Goal: Transaction & Acquisition: Purchase product/service

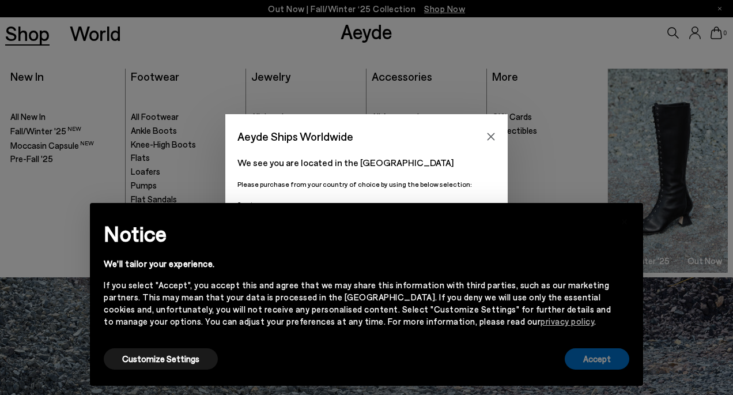
click at [587, 358] on button "Accept" at bounding box center [596, 358] width 65 height 21
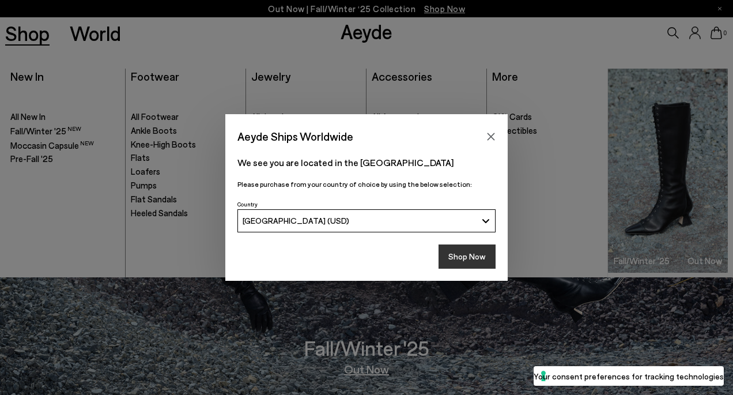
click at [471, 257] on button "Shop Now" at bounding box center [466, 256] width 57 height 24
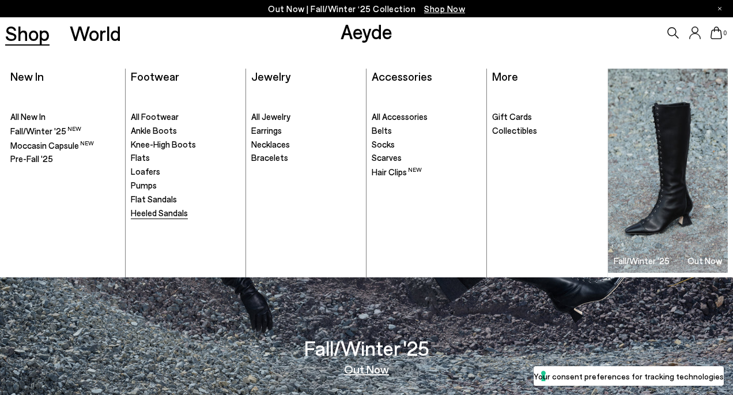
click at [142, 214] on span "Heeled Sandals" at bounding box center [159, 212] width 57 height 10
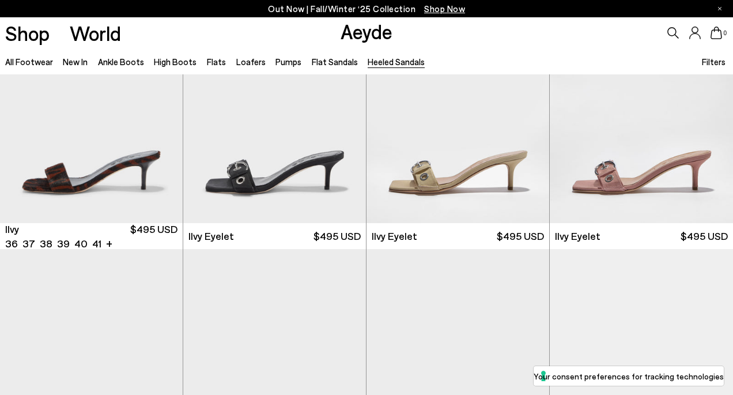
scroll to position [1774, 0]
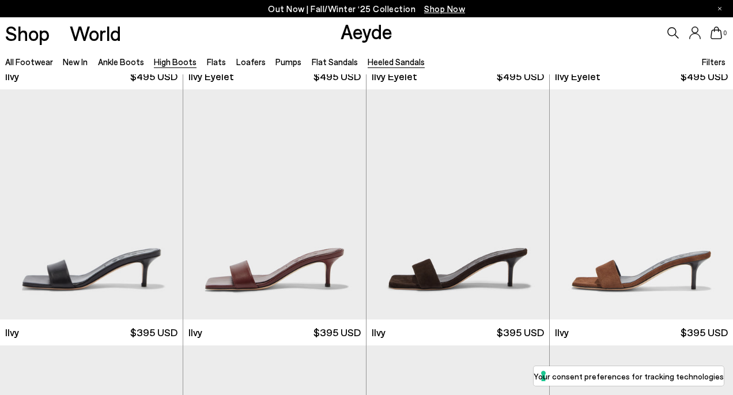
click at [166, 61] on link "High Boots" at bounding box center [175, 61] width 43 height 10
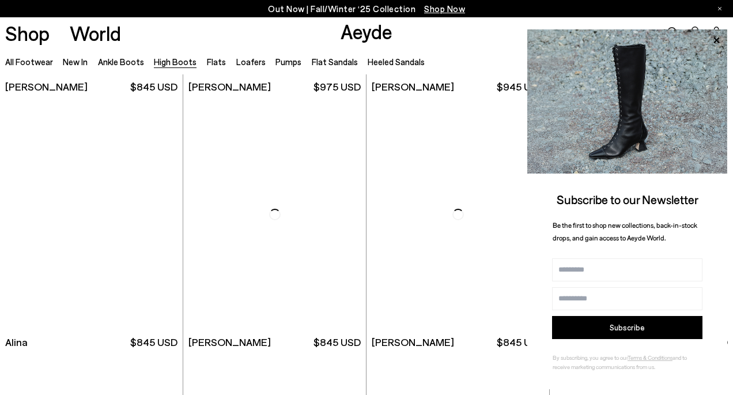
scroll to position [1861, 0]
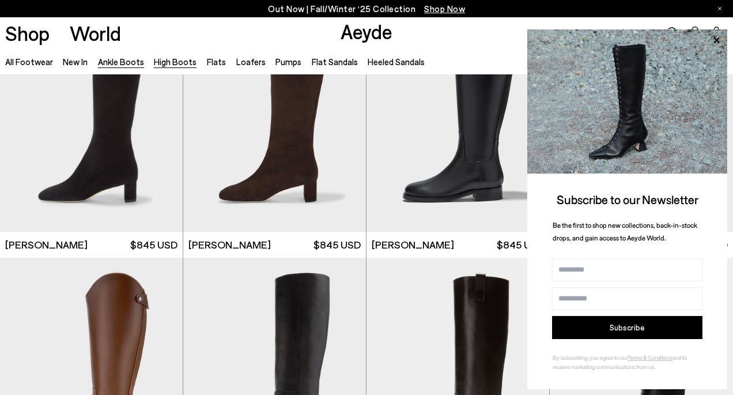
click at [134, 60] on link "Ankle Boots" at bounding box center [121, 61] width 46 height 10
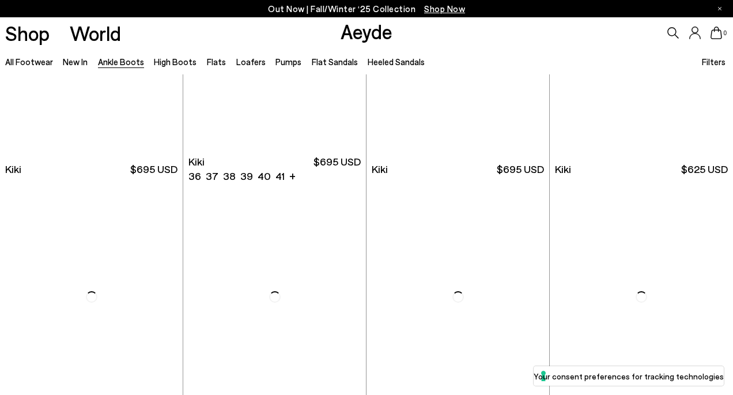
scroll to position [1467, 0]
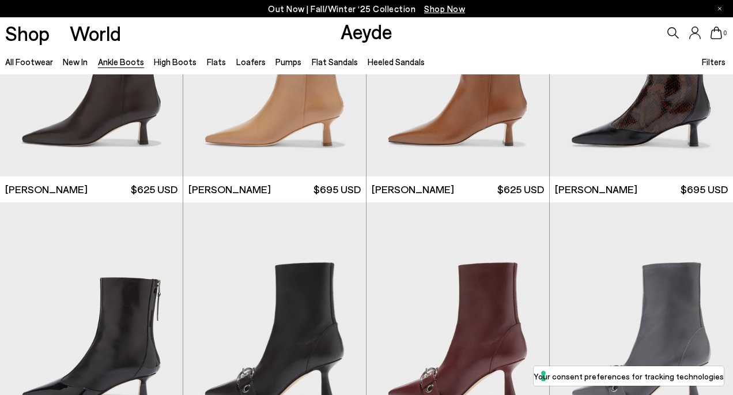
scroll to position [2690, 0]
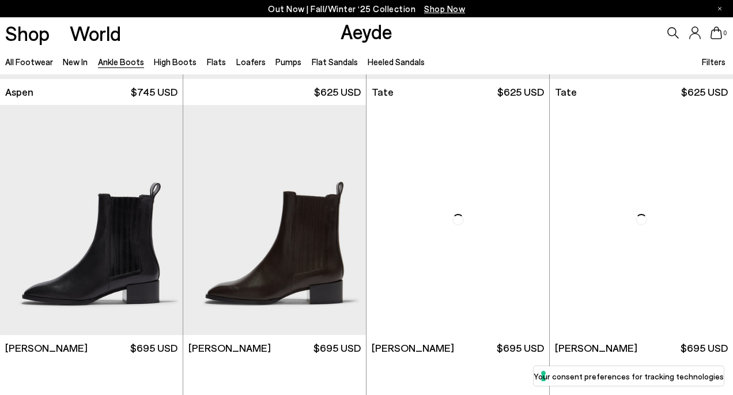
scroll to position [4745, 0]
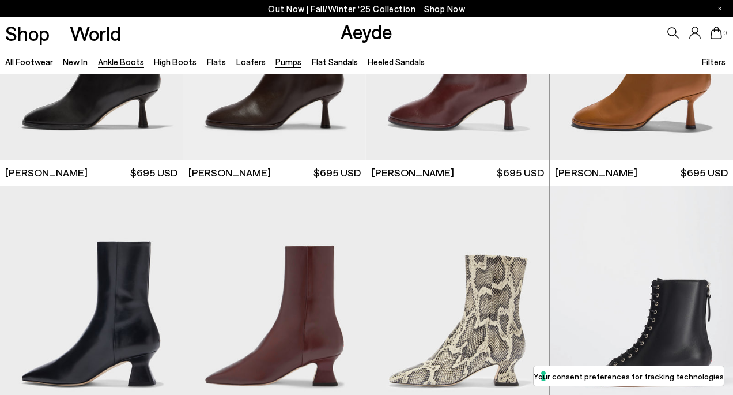
click at [285, 59] on link "Pumps" at bounding box center [288, 61] width 26 height 10
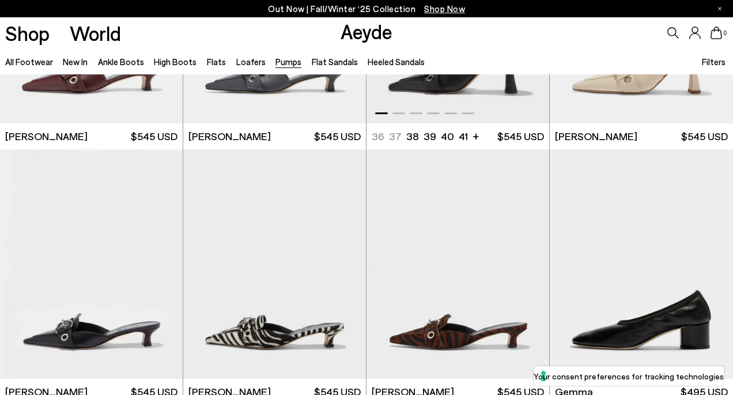
scroll to position [2452, 0]
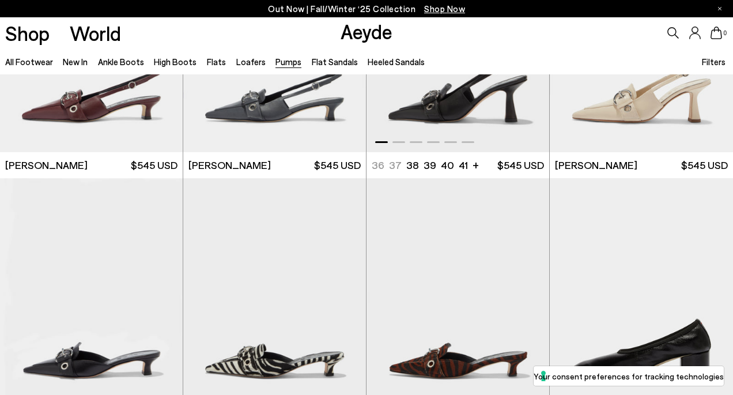
click at [457, 89] on img "1 / 6" at bounding box center [457, 37] width 183 height 230
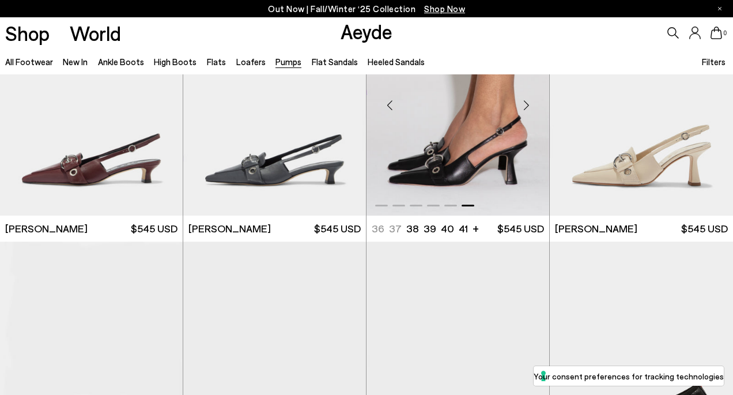
scroll to position [2380, 0]
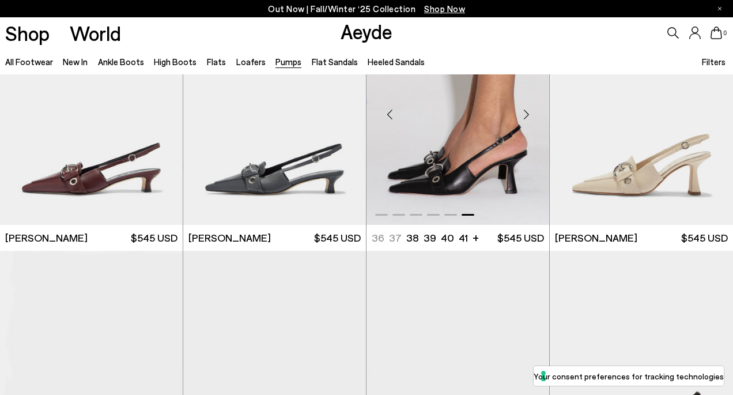
click at [454, 154] on img "6 / 6" at bounding box center [457, 110] width 183 height 230
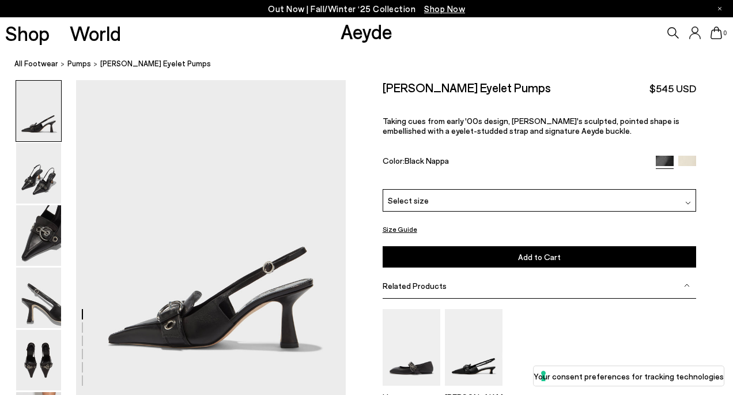
click at [452, 201] on div "Select size" at bounding box center [539, 200] width 314 height 22
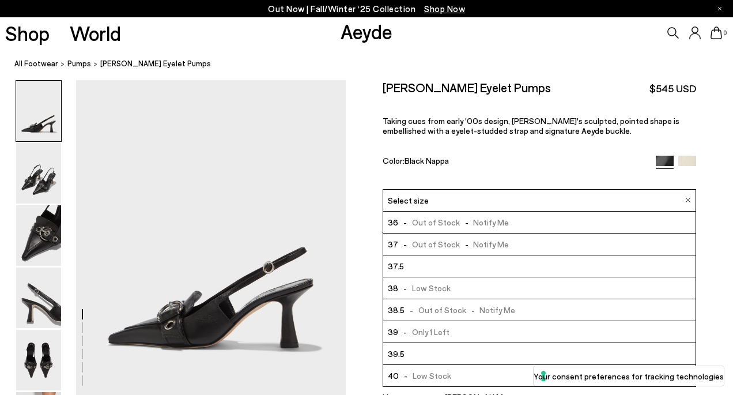
click at [449, 291] on li "38 - Low Stock" at bounding box center [539, 288] width 313 height 22
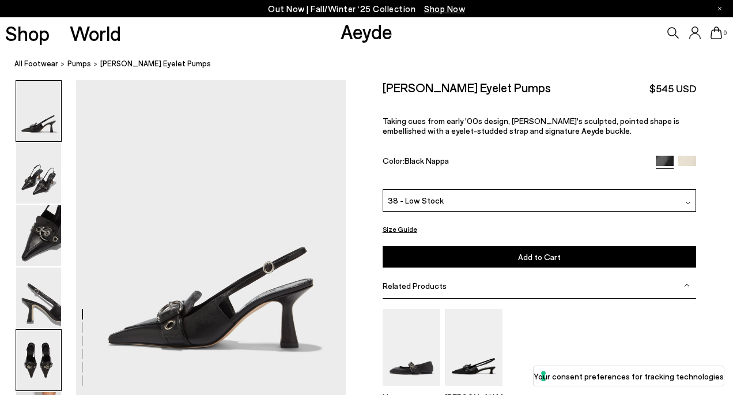
click at [50, 369] on img at bounding box center [38, 359] width 45 height 60
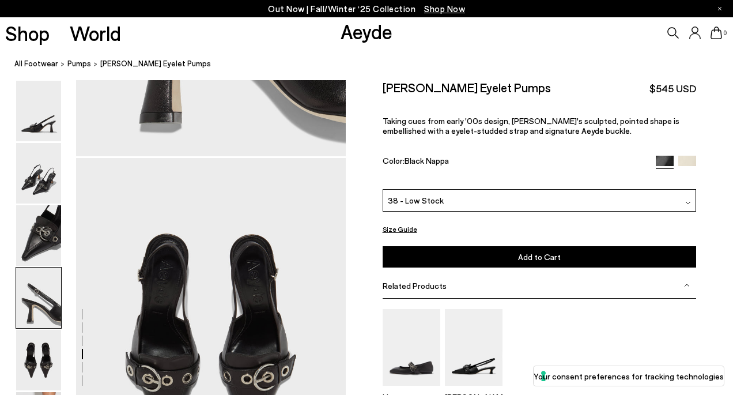
scroll to position [1401, 0]
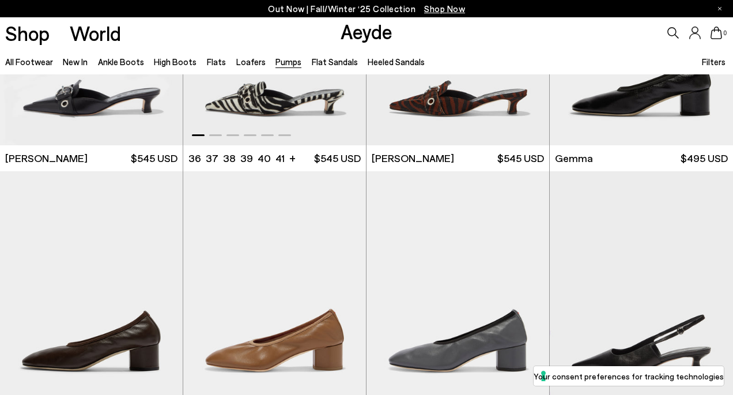
scroll to position [2843, 0]
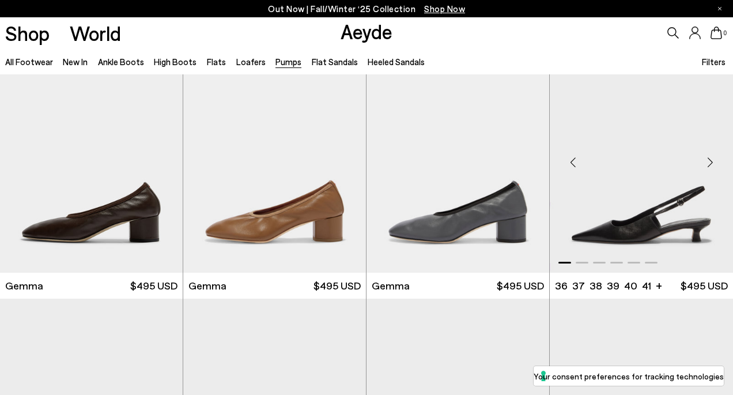
click at [608, 191] on img "1 / 6" at bounding box center [640, 158] width 183 height 230
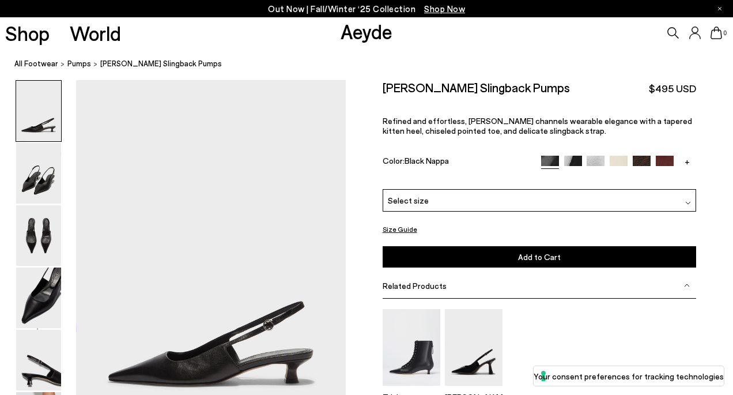
click at [564, 200] on div "Select size" at bounding box center [539, 200] width 314 height 22
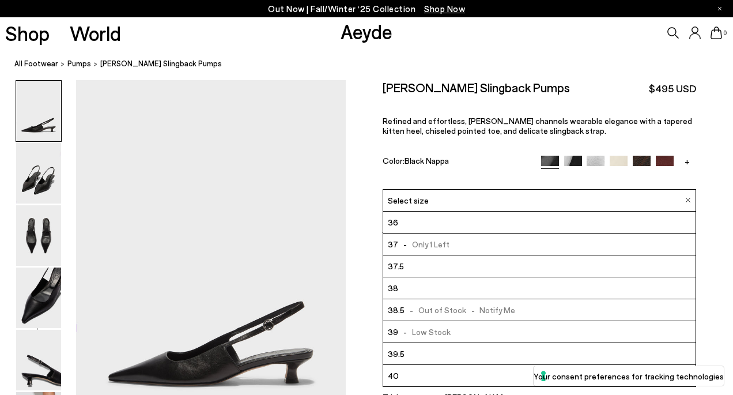
click at [524, 293] on li "38" at bounding box center [539, 288] width 313 height 22
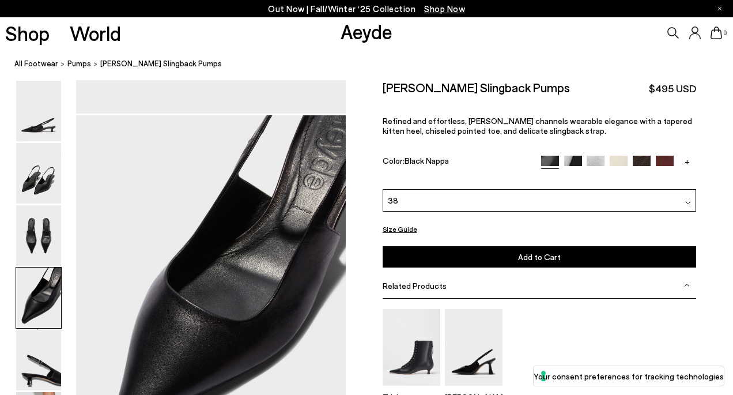
scroll to position [1054, 0]
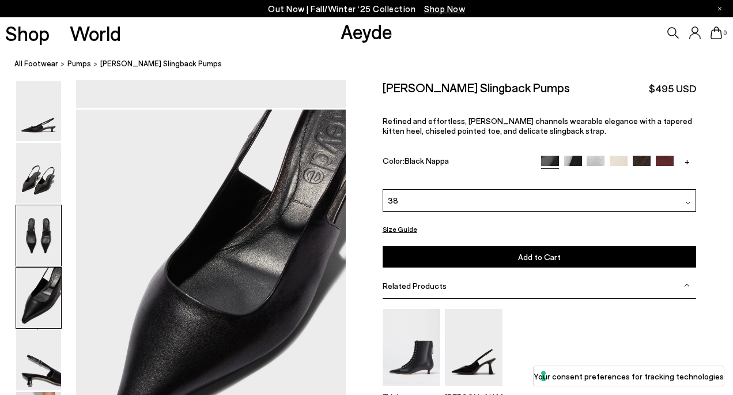
click at [52, 227] on img at bounding box center [38, 235] width 45 height 60
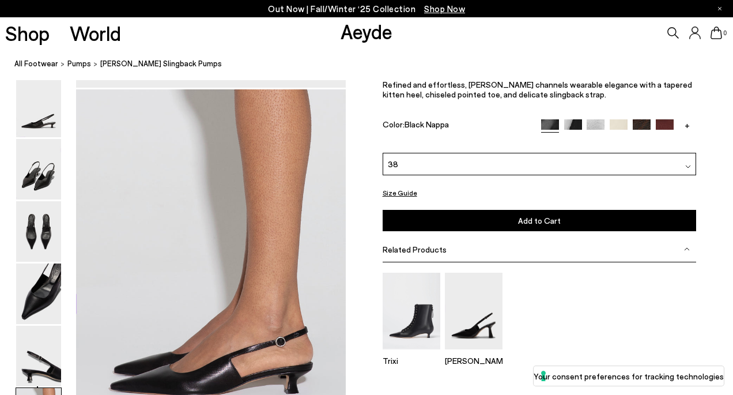
scroll to position [1817, 0]
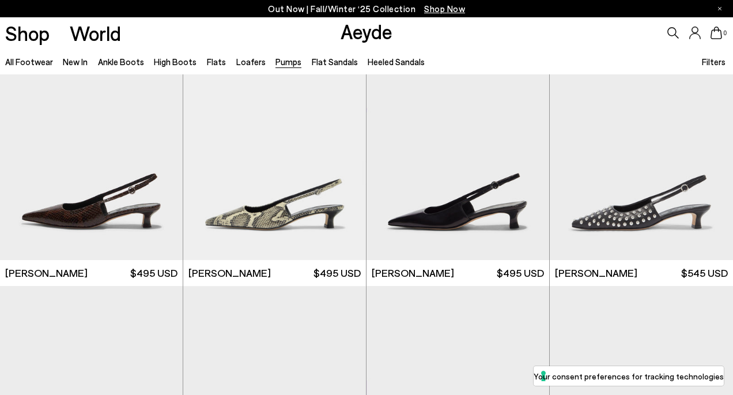
scroll to position [3396, 0]
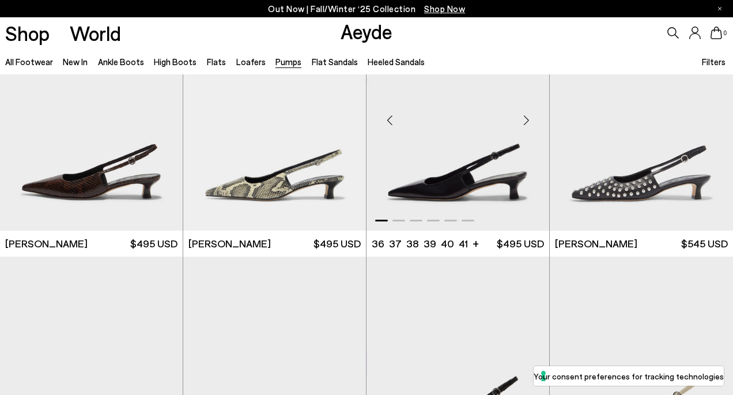
click at [436, 203] on img "1 / 6" at bounding box center [457, 116] width 183 height 230
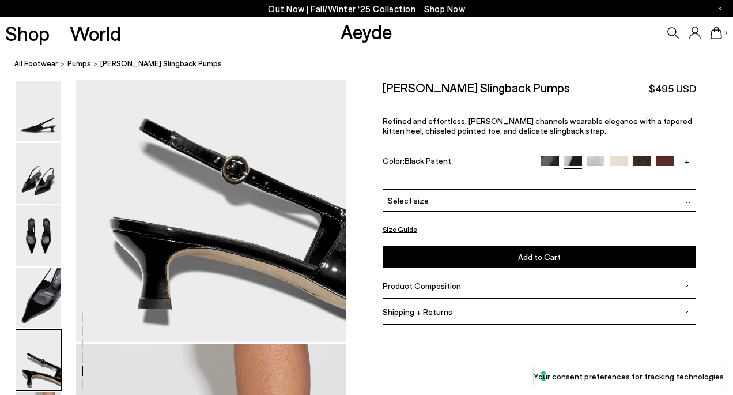
scroll to position [1841, 0]
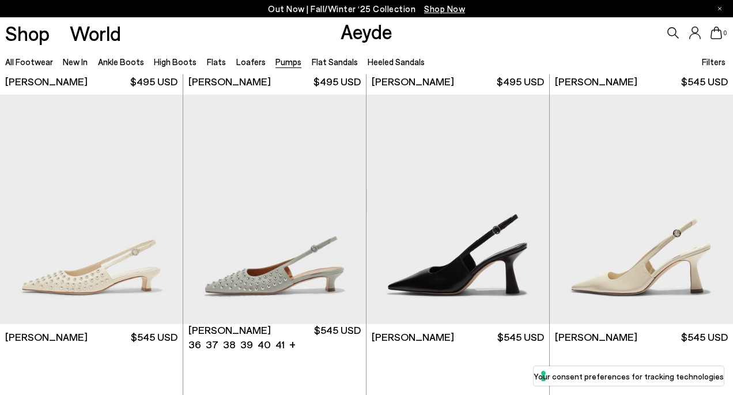
scroll to position [3556, 0]
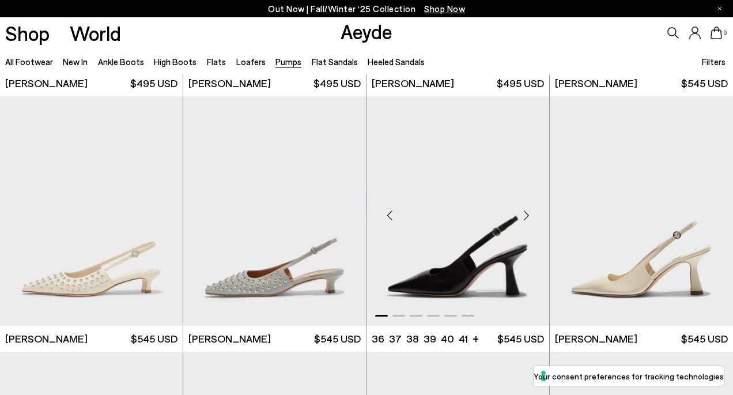
click at [442, 254] on img "1 / 6" at bounding box center [457, 211] width 183 height 230
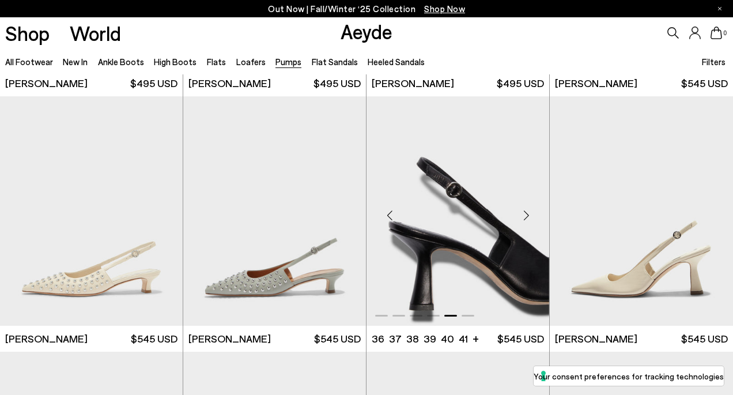
click at [462, 268] on img "5 / 6" at bounding box center [457, 211] width 183 height 230
click at [526, 212] on div "Next slide" at bounding box center [526, 215] width 35 height 35
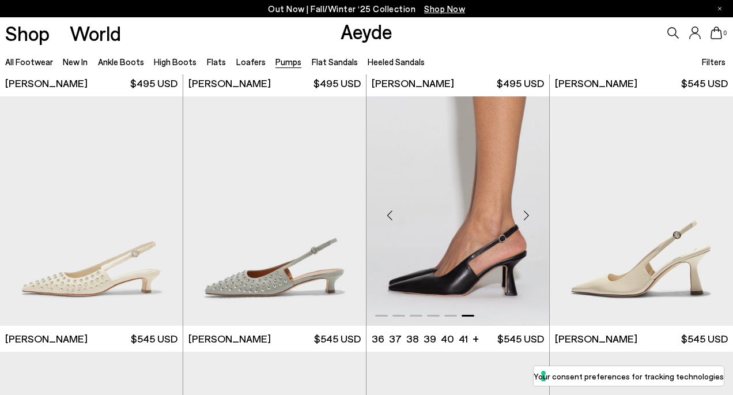
click at [526, 212] on div "Next slide" at bounding box center [526, 215] width 35 height 35
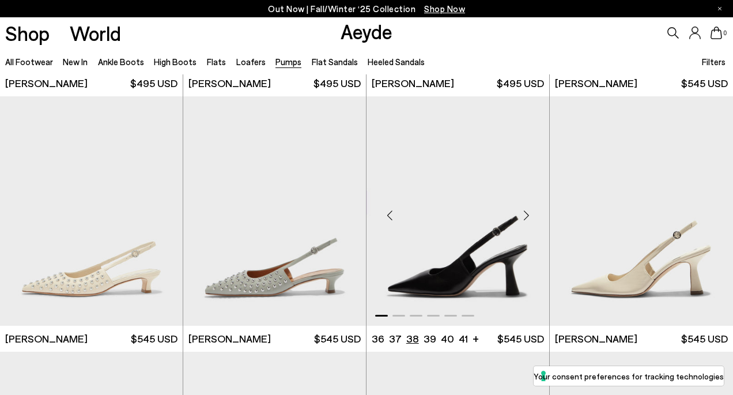
click at [411, 337] on li "38" at bounding box center [412, 338] width 13 height 14
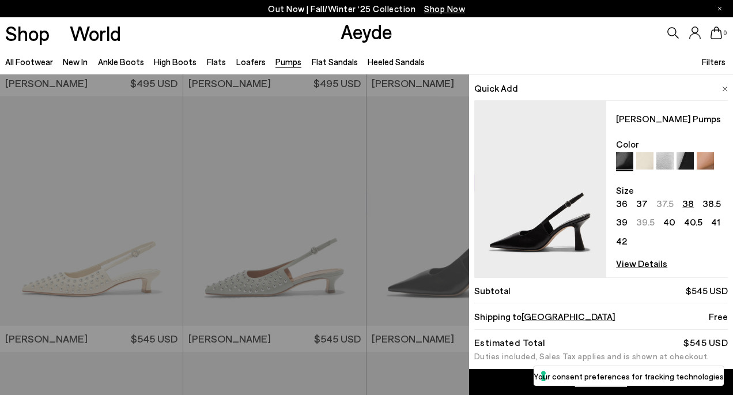
click at [534, 252] on img at bounding box center [540, 189] width 132 height 176
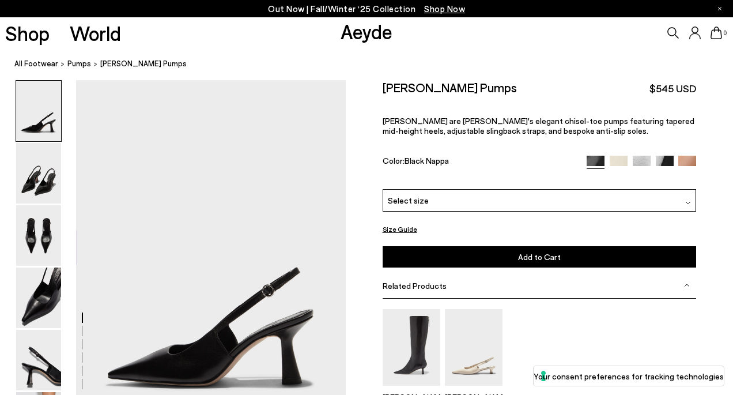
click at [493, 198] on div "Select size" at bounding box center [539, 200] width 314 height 22
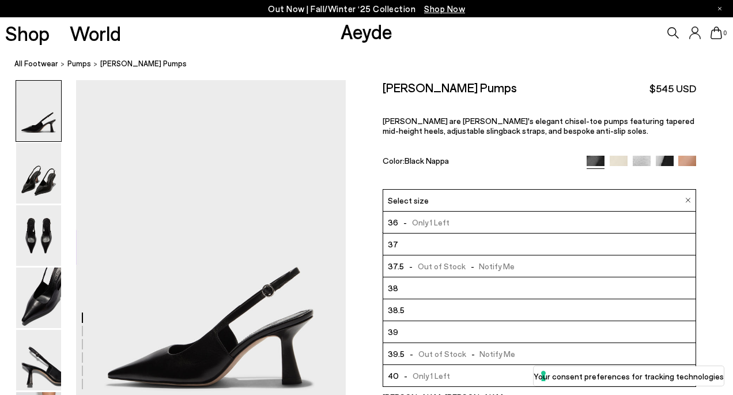
click at [454, 292] on li "38" at bounding box center [539, 288] width 313 height 22
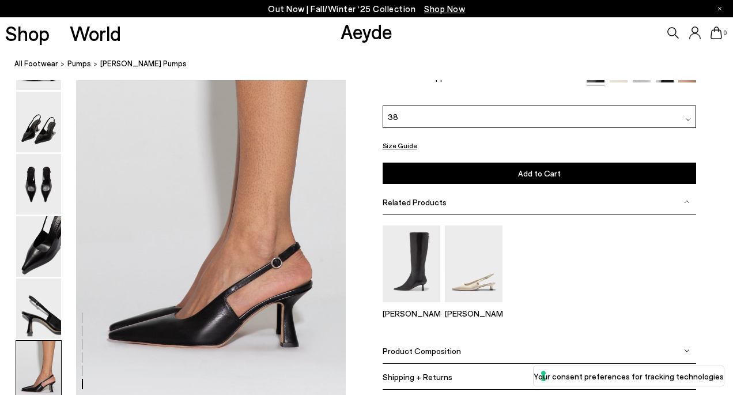
scroll to position [1890, 0]
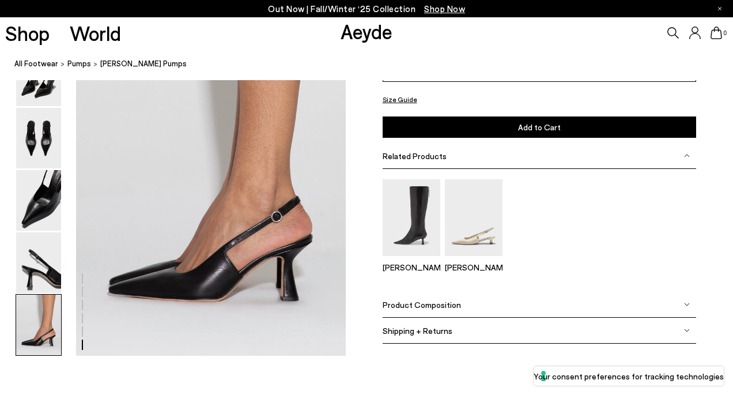
click at [34, 336] on img at bounding box center [38, 324] width 45 height 60
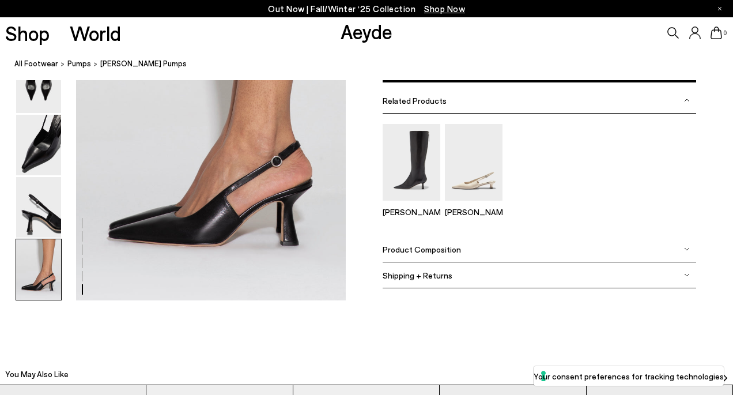
scroll to position [1920, 0]
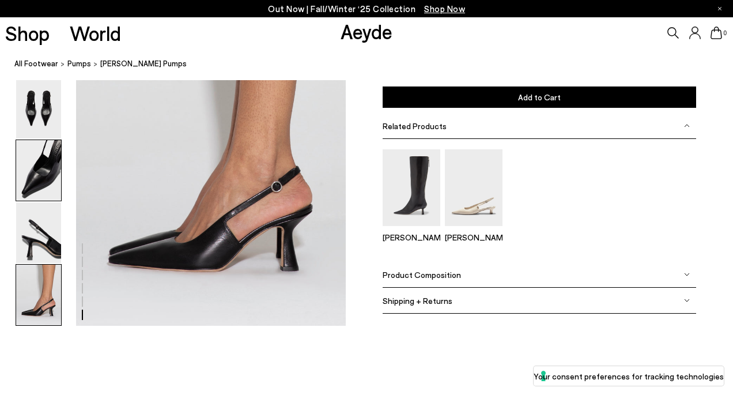
click at [39, 184] on img at bounding box center [38, 170] width 45 height 60
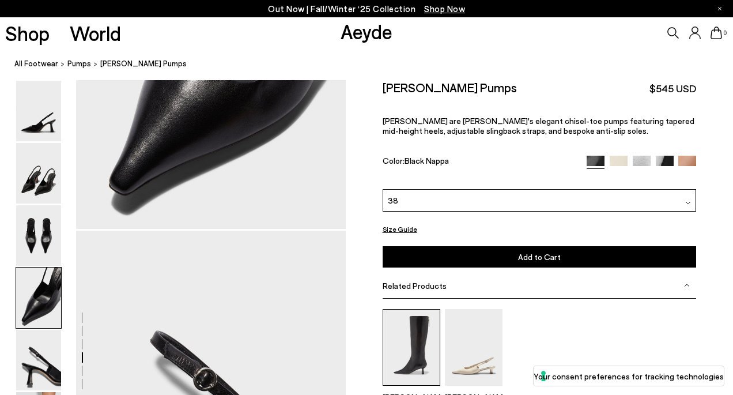
scroll to position [1266, 0]
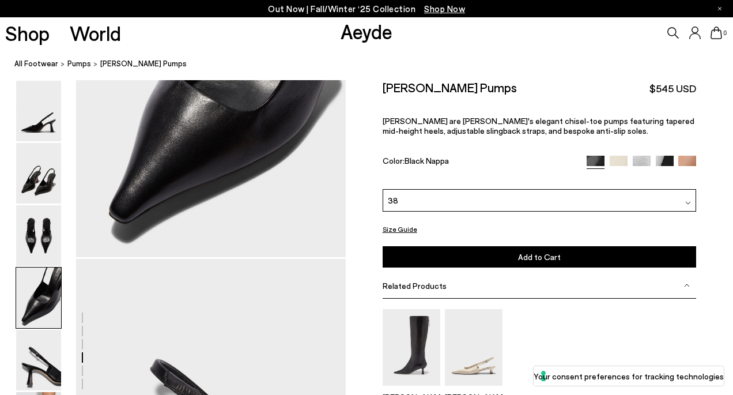
click at [417, 255] on button "Add to Cart Select a Size First" at bounding box center [539, 256] width 314 height 21
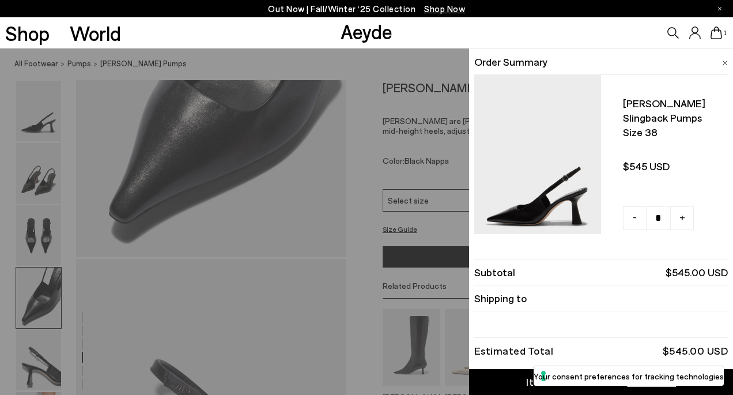
click at [366, 225] on div "Quick Add Color Size View Details Order Summary Fernanda slingback pumps Size 3…" at bounding box center [366, 221] width 733 height 346
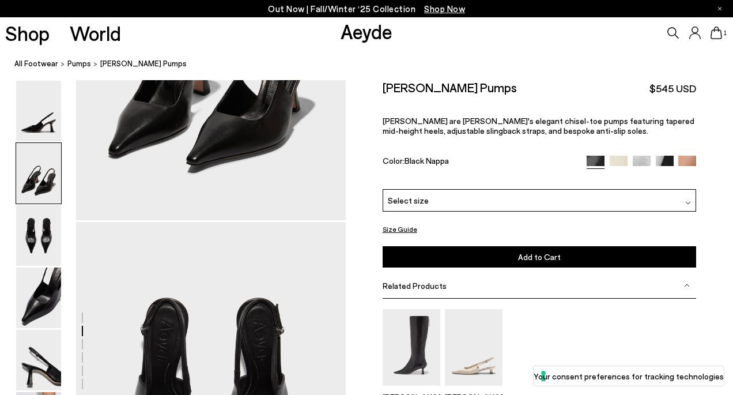
scroll to position [517, 0]
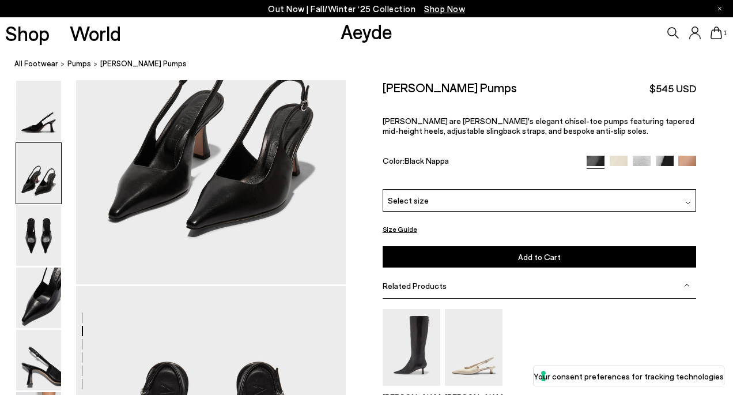
click at [662, 159] on img at bounding box center [664, 165] width 18 height 18
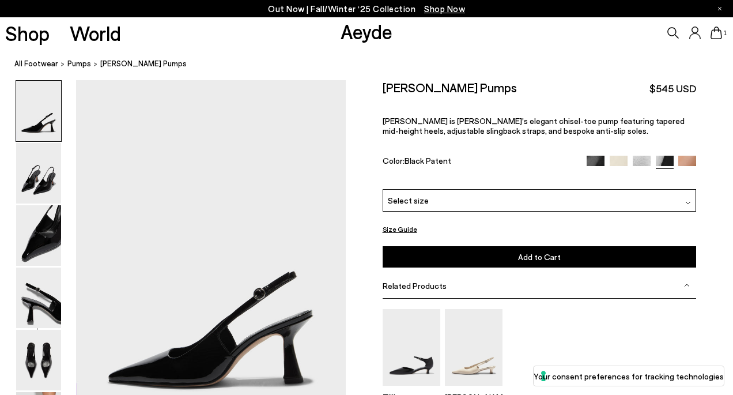
click at [596, 160] on img at bounding box center [595, 165] width 18 height 18
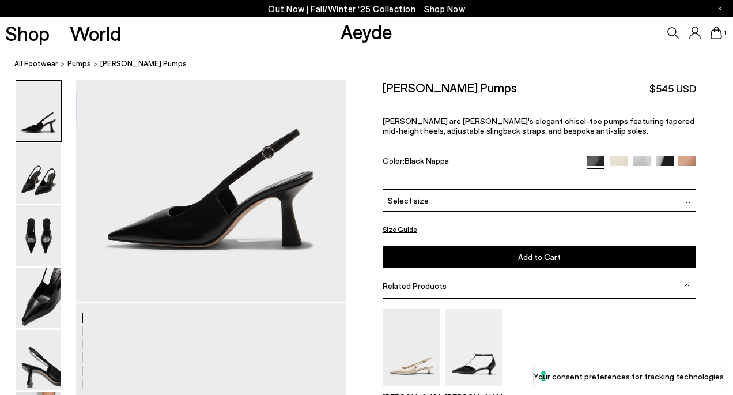
scroll to position [152, 0]
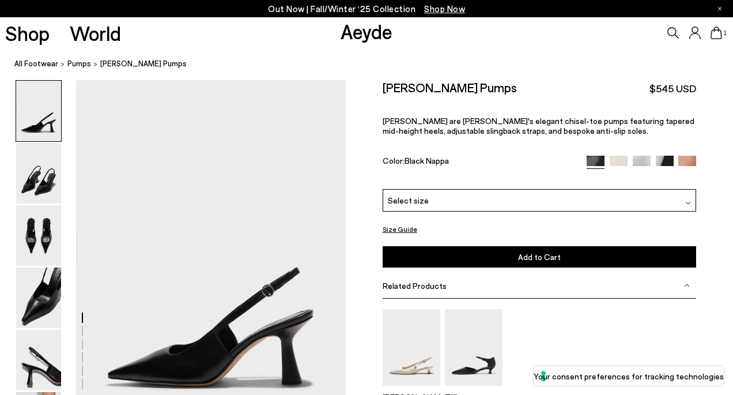
scroll to position [517, 0]
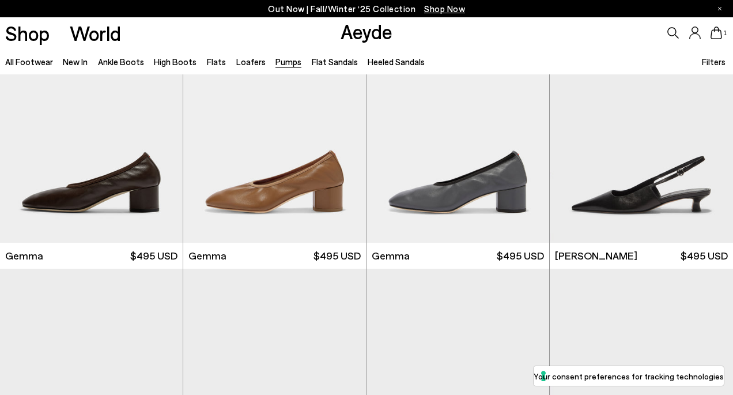
scroll to position [2856, 0]
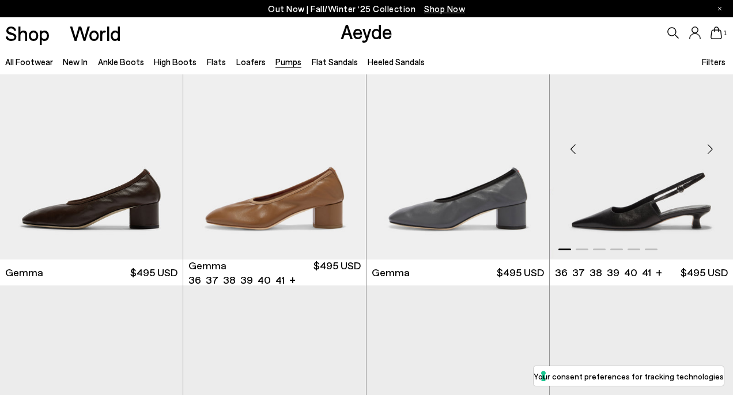
click at [610, 184] on img "1 / 6" at bounding box center [640, 144] width 183 height 230
click at [608, 208] on img "1 / 6" at bounding box center [640, 144] width 183 height 230
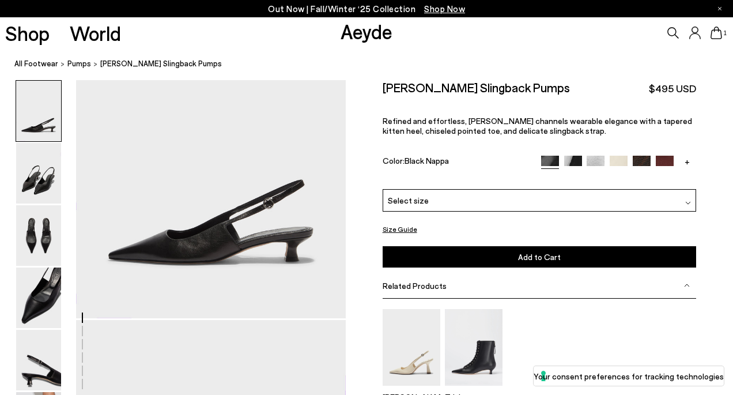
scroll to position [148, 0]
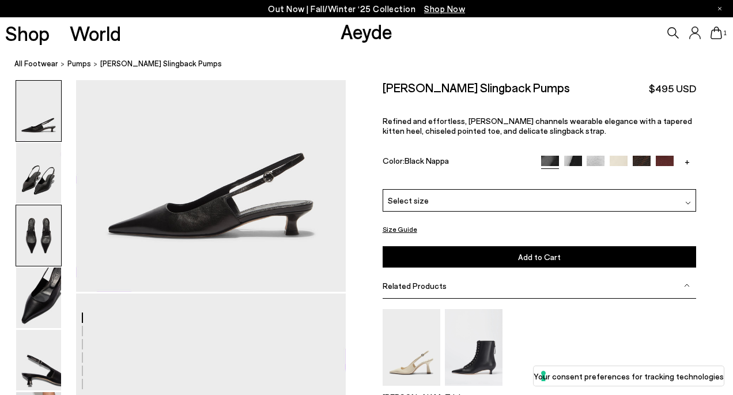
click at [39, 232] on img at bounding box center [38, 235] width 45 height 60
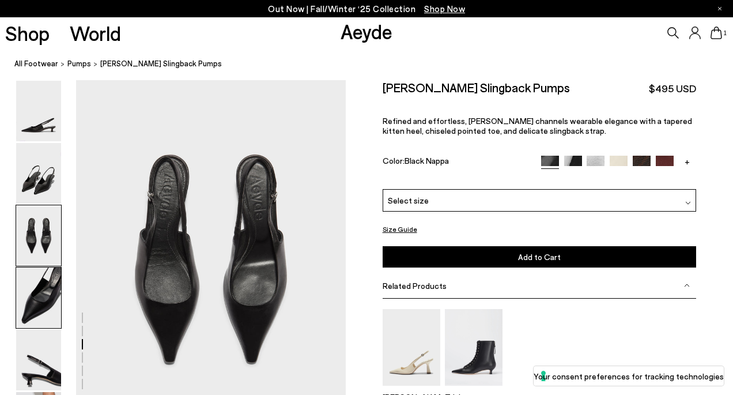
click at [40, 306] on img at bounding box center [38, 297] width 45 height 60
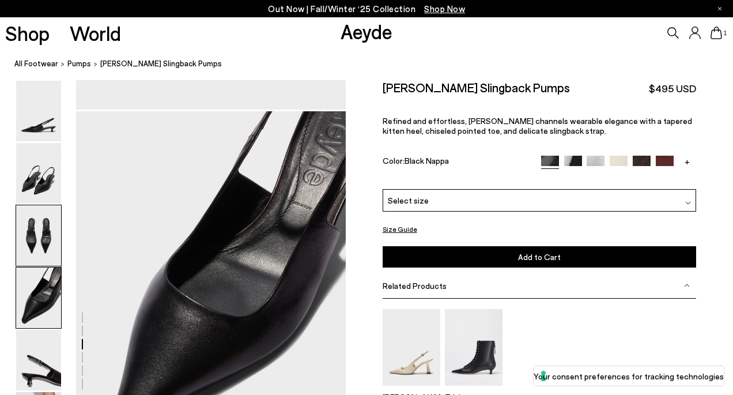
scroll to position [1084, 0]
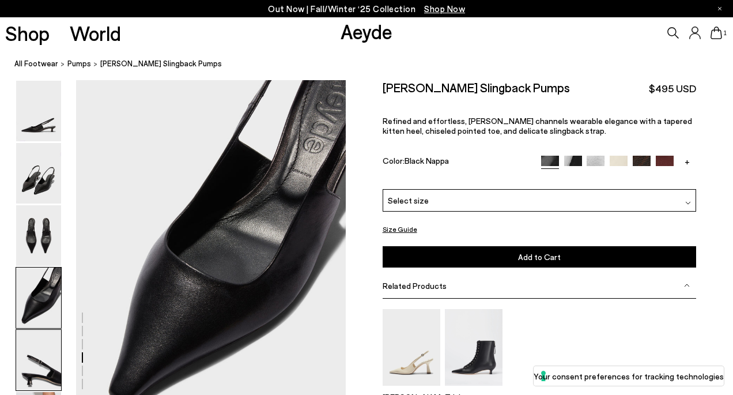
click at [44, 355] on img at bounding box center [38, 359] width 45 height 60
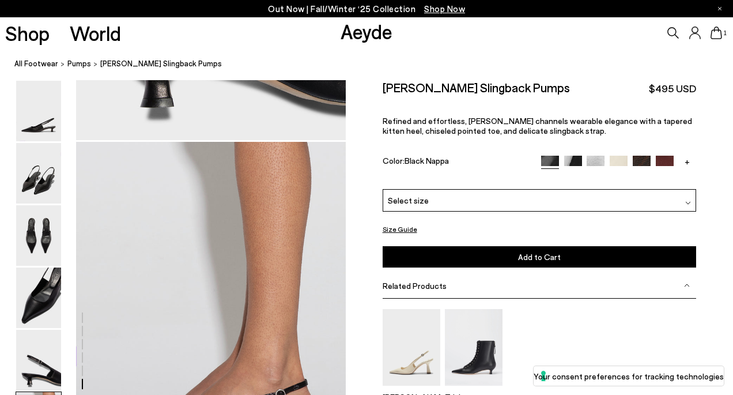
scroll to position [1820, 0]
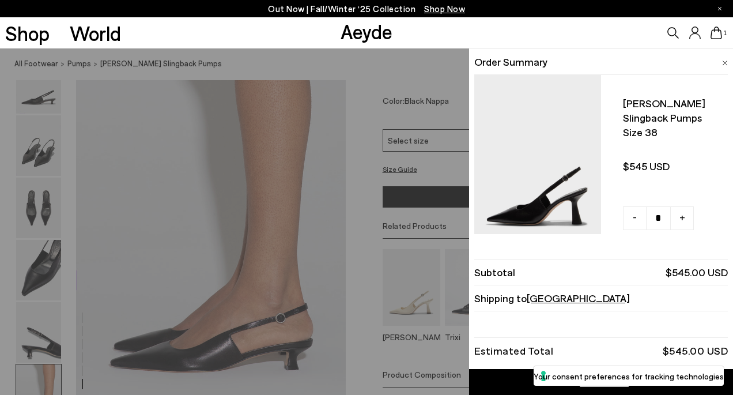
click at [556, 157] on img at bounding box center [537, 163] width 127 height 176
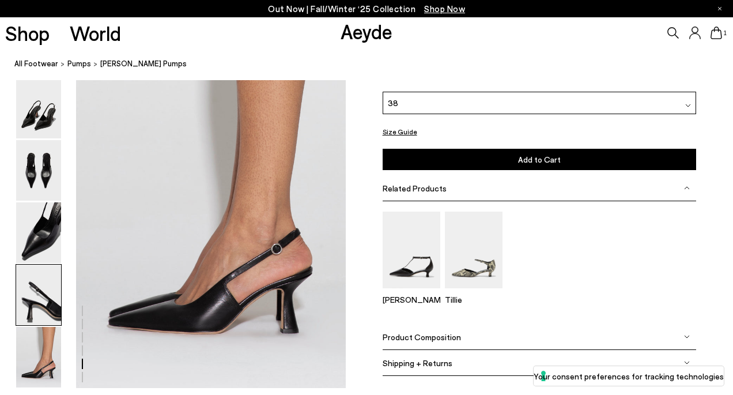
scroll to position [1898, 0]
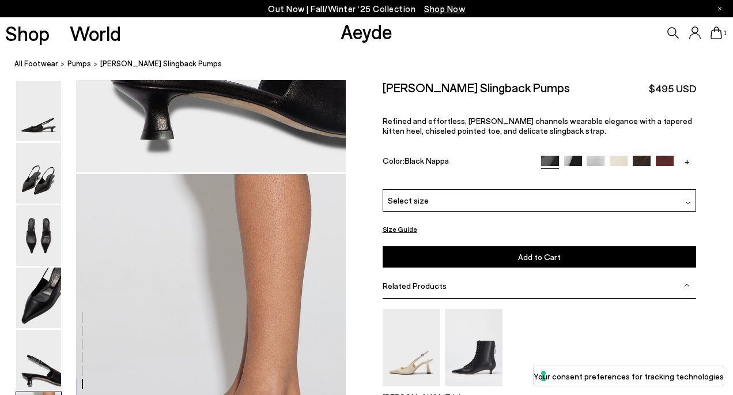
scroll to position [1580, 0]
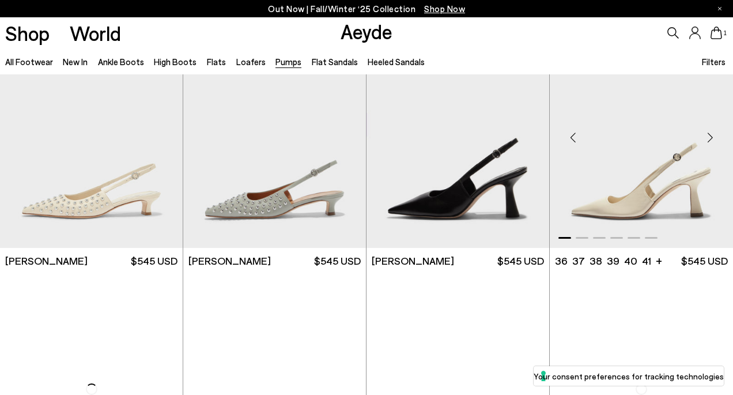
scroll to position [3613, 0]
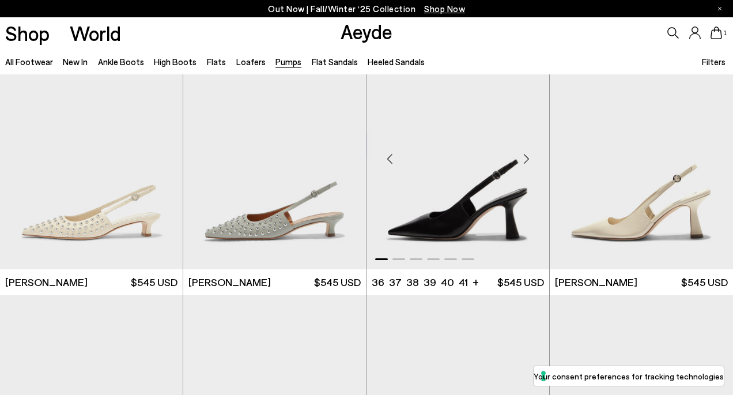
click at [498, 224] on img "1 / 6" at bounding box center [457, 155] width 183 height 230
click at [515, 240] on img "1 / 6" at bounding box center [457, 155] width 183 height 230
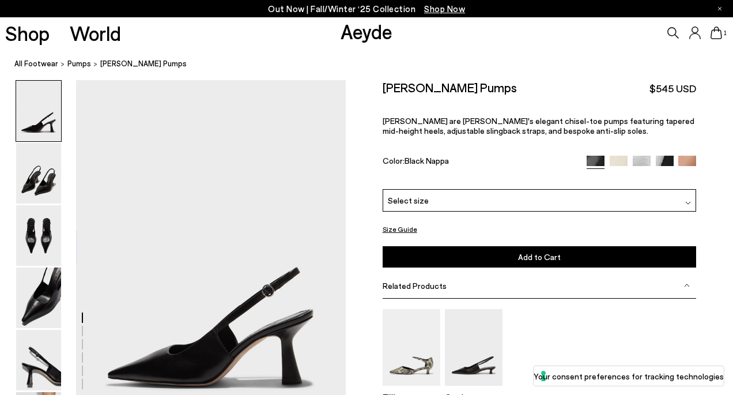
scroll to position [145, 0]
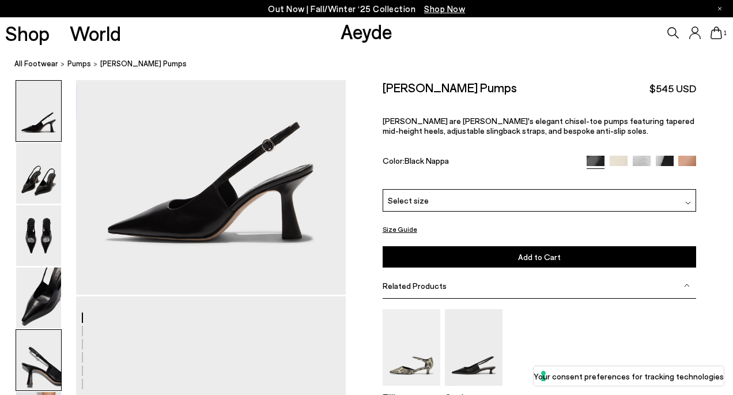
click at [39, 351] on img at bounding box center [38, 359] width 45 height 60
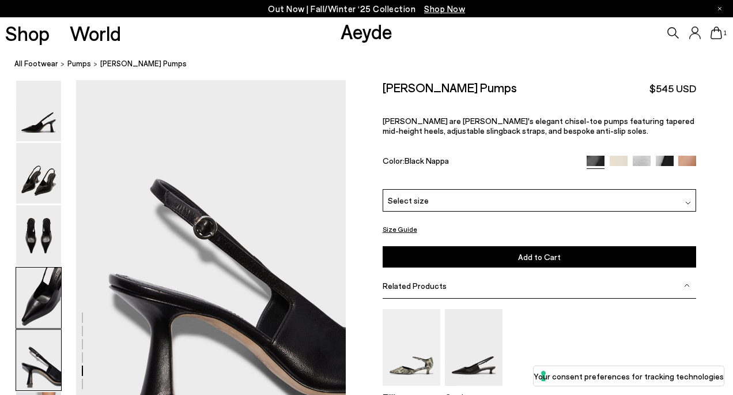
click at [37, 309] on img at bounding box center [38, 297] width 45 height 60
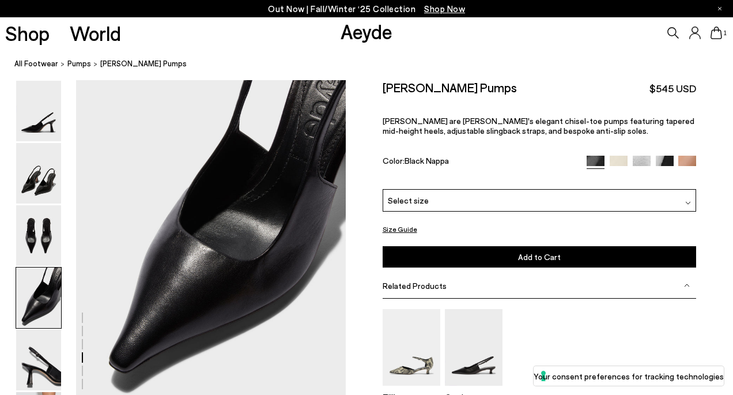
scroll to position [1084, 0]
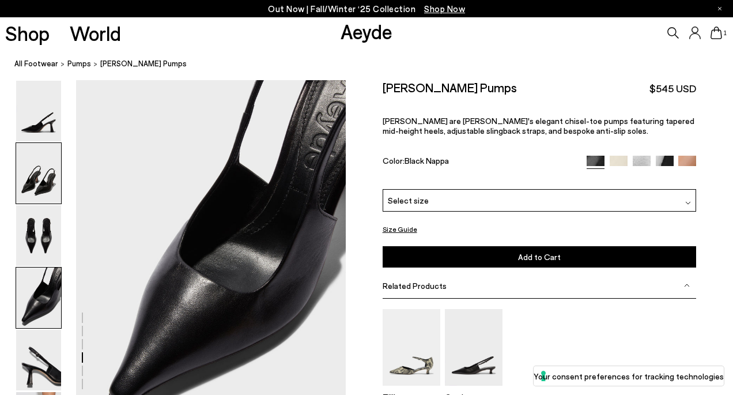
click at [39, 183] on img at bounding box center [38, 173] width 45 height 60
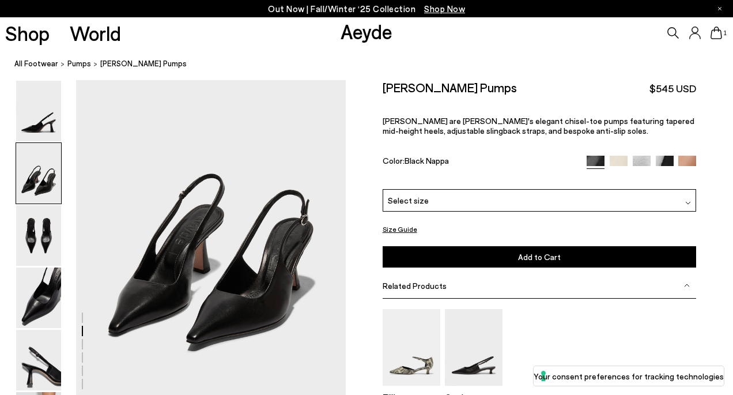
scroll to position [362, 0]
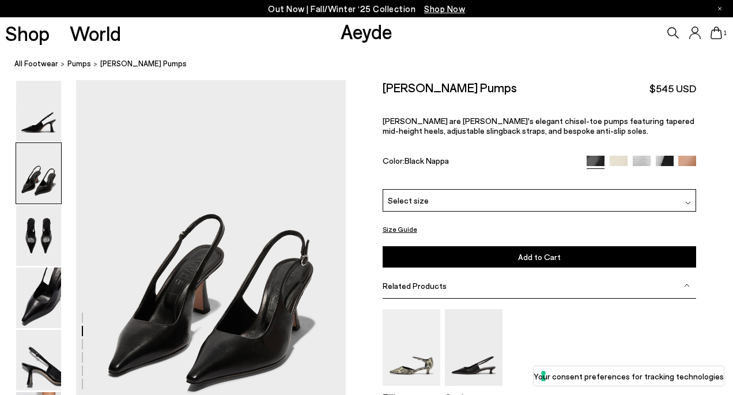
click at [55, 186] on img at bounding box center [38, 173] width 45 height 60
click at [50, 127] on img at bounding box center [38, 111] width 45 height 60
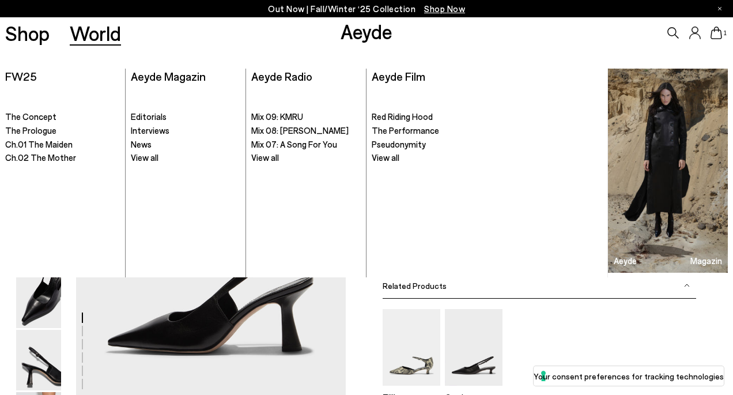
scroll to position [0, 0]
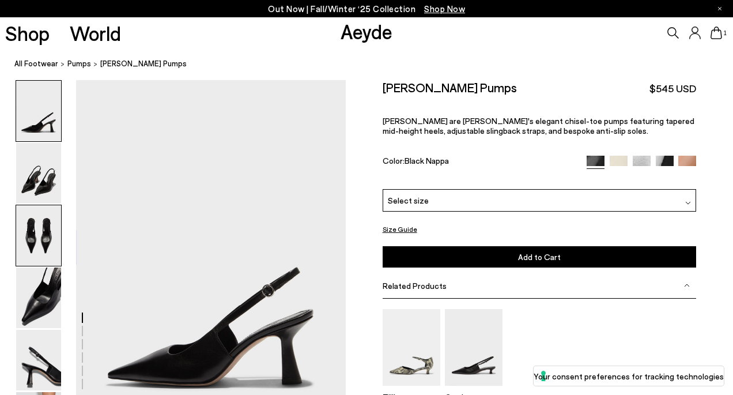
click at [35, 237] on img at bounding box center [38, 235] width 45 height 60
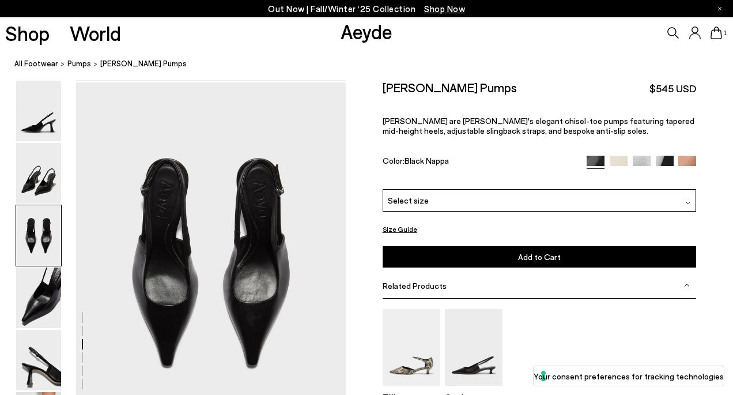
scroll to position [723, 0]
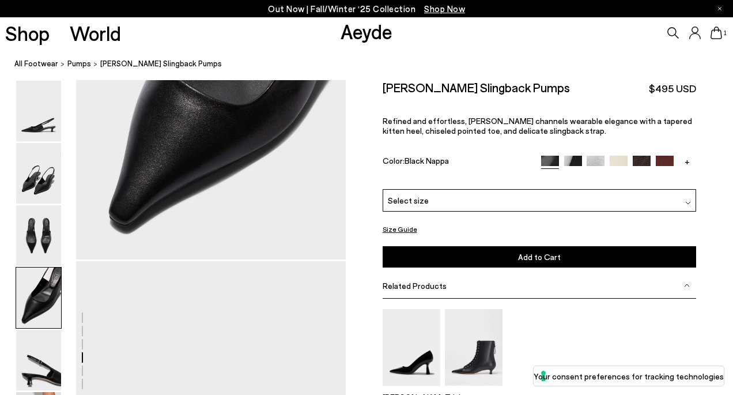
scroll to position [1275, 0]
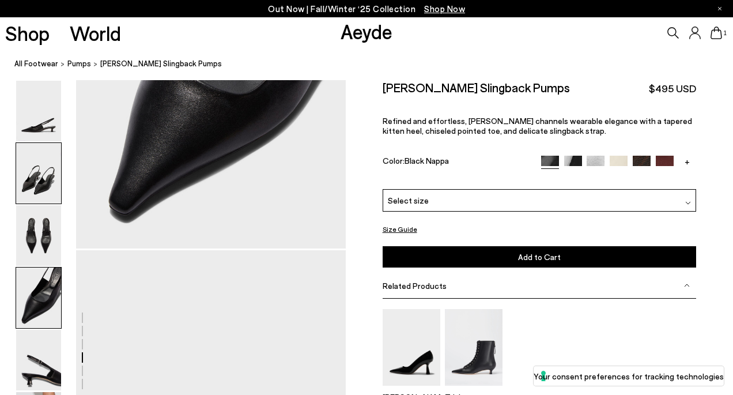
click at [38, 189] on img at bounding box center [38, 173] width 45 height 60
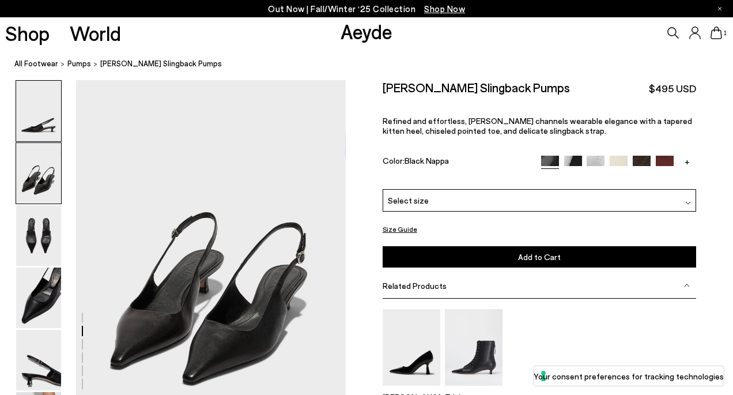
click at [51, 126] on img at bounding box center [38, 111] width 45 height 60
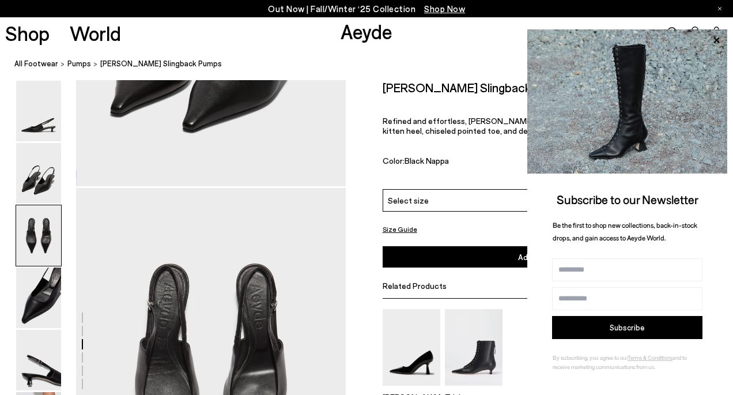
scroll to position [746, 0]
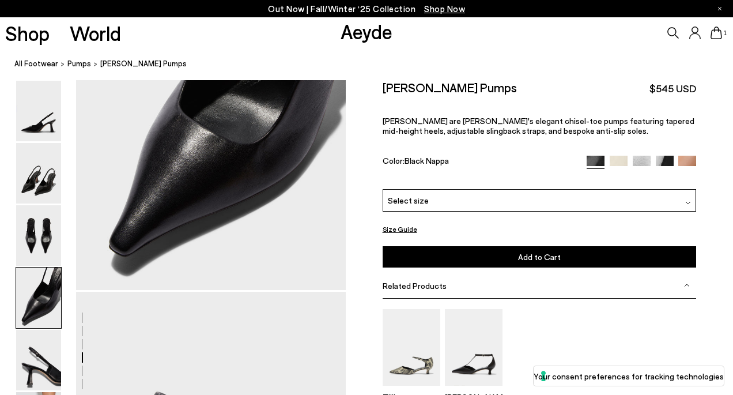
scroll to position [1141, 0]
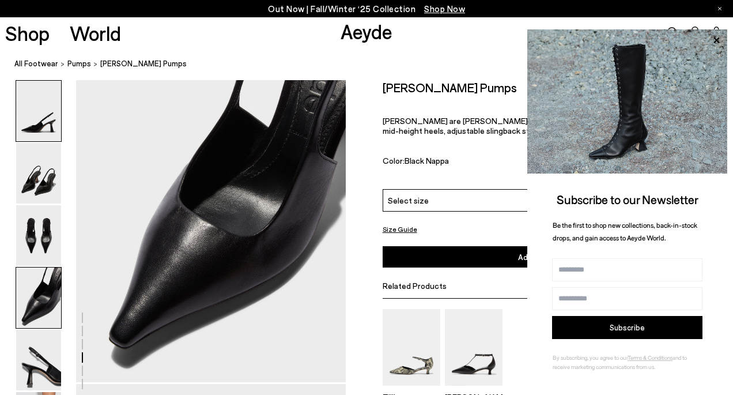
click at [38, 110] on img at bounding box center [38, 111] width 45 height 60
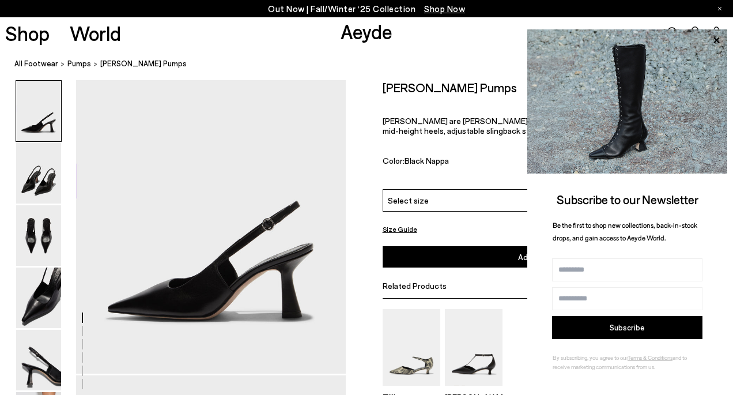
scroll to position [67, 0]
